Goal: Information Seeking & Learning: Learn about a topic

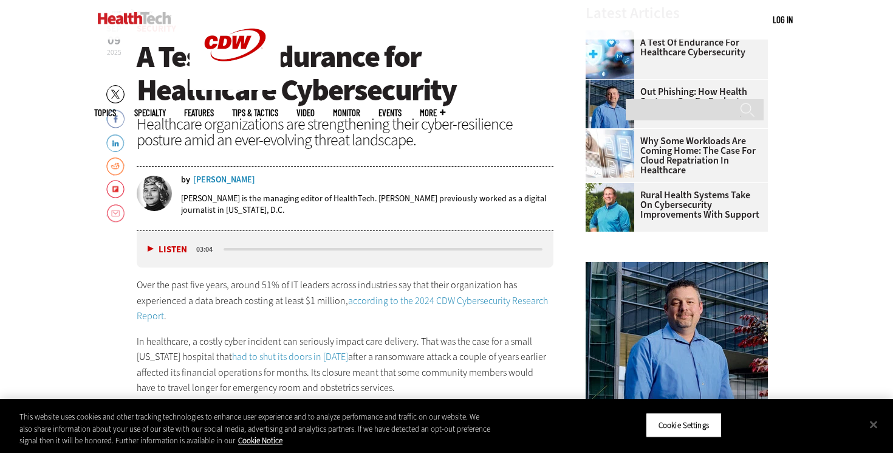
scroll to position [441, 0]
click at [303, 98] on span "A Test of Endurance for Healthcare Cybersecurity" at bounding box center [297, 74] width 320 height 74
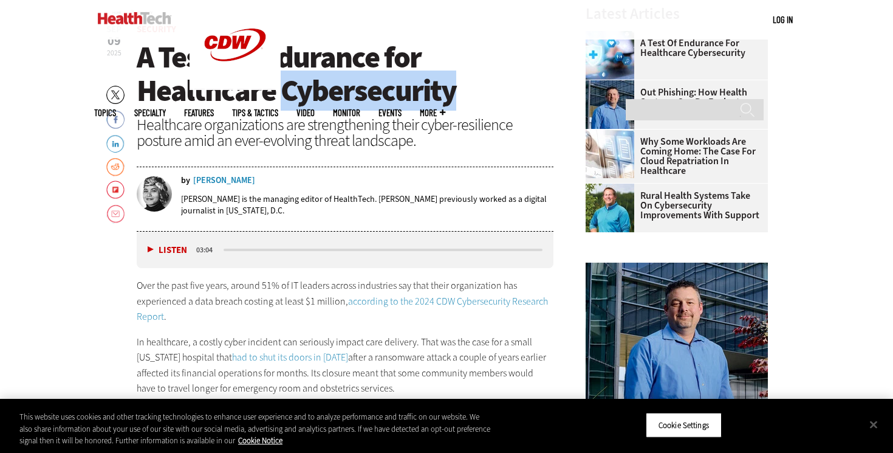
click at [303, 98] on span "A Test of Endurance for Healthcare Cybersecurity" at bounding box center [297, 74] width 320 height 74
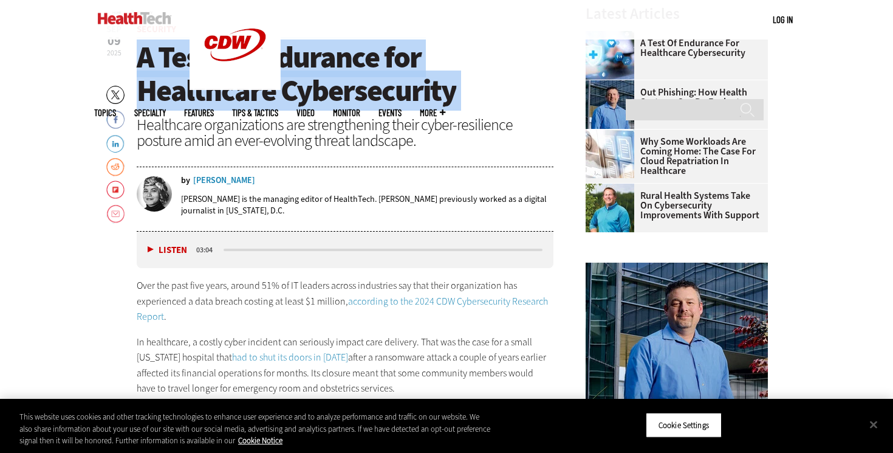
copy header "A Test of Endurance for Healthcare Cybersecurity"
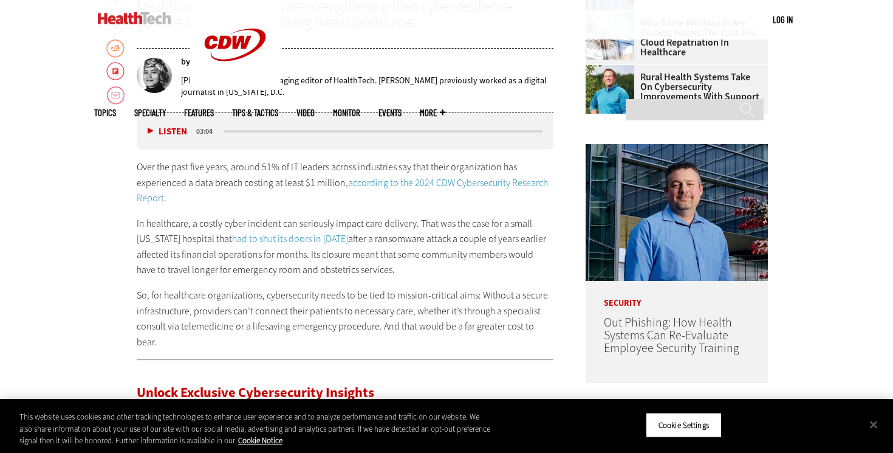
scroll to position [570, 0]
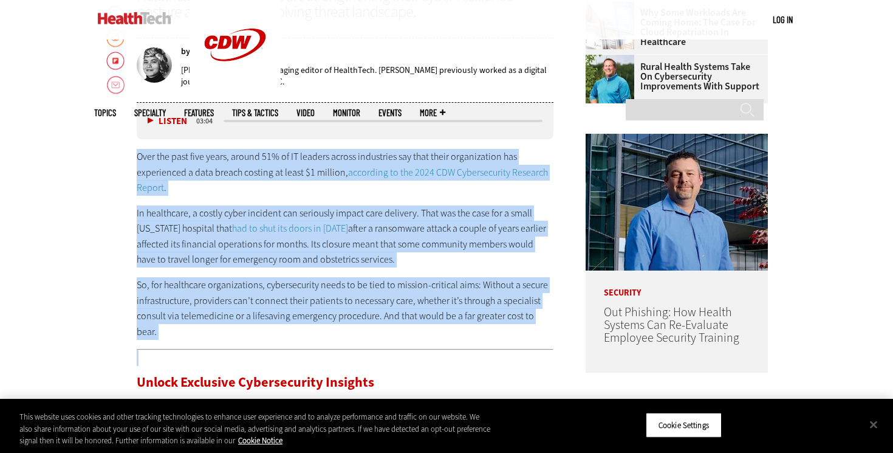
drag, startPoint x: 127, startPoint y: 160, endPoint x: 228, endPoint y: 339, distance: 205.9
copy div "Over the past five years, around 51% of IT leaders across industries say that t…"
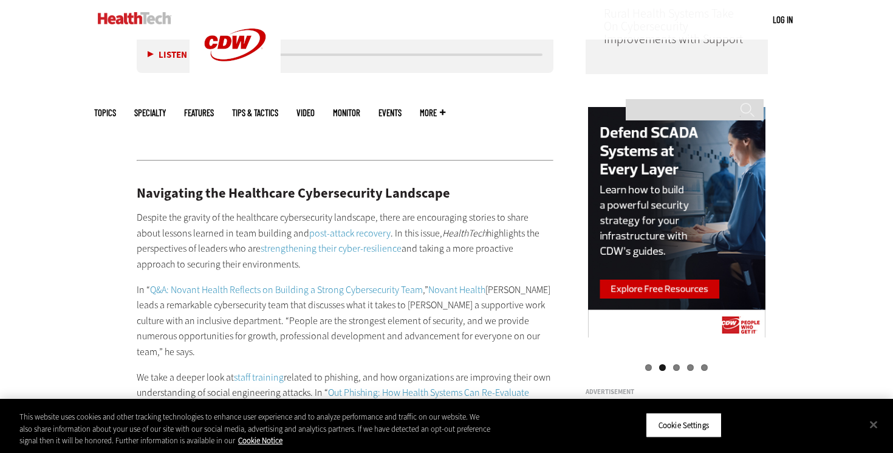
scroll to position [1168, 0]
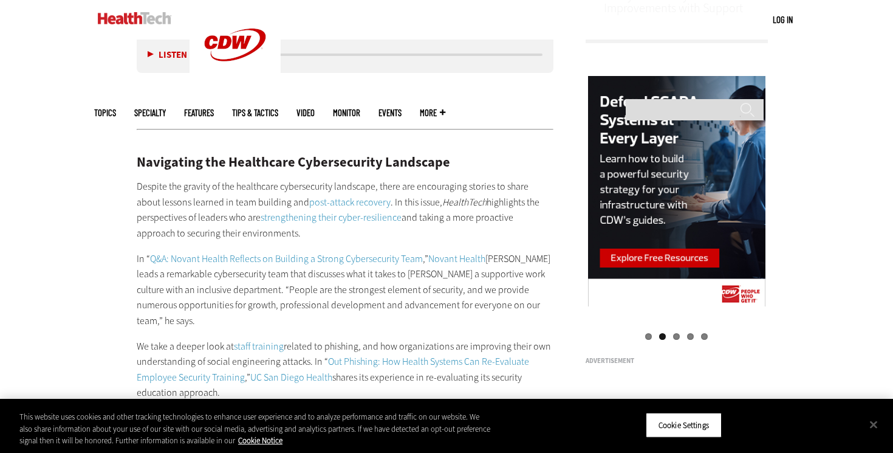
copy div "Loremip dol sitamet co adi elitseddoe temporincidid utlaboree, dolor mag aliqua…"
drag, startPoint x: 128, startPoint y: 164, endPoint x: 242, endPoint y: 354, distance: 221.5
click at [242, 354] on article "[DATE] Twitter Facebook LinkedIn Reddit Flipboard Email Security A Test of Endu…" at bounding box center [332, 136] width 441 height 1677
